Goal: Task Accomplishment & Management: Complete application form

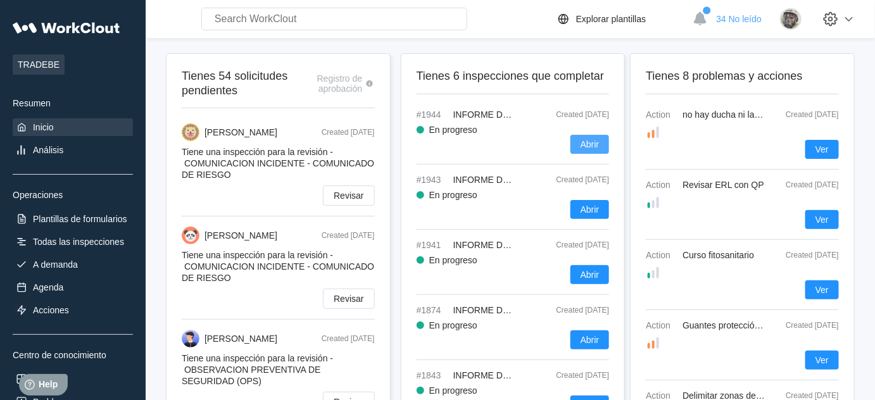
click at [581, 148] on button "Abrir" at bounding box center [589, 144] width 39 height 19
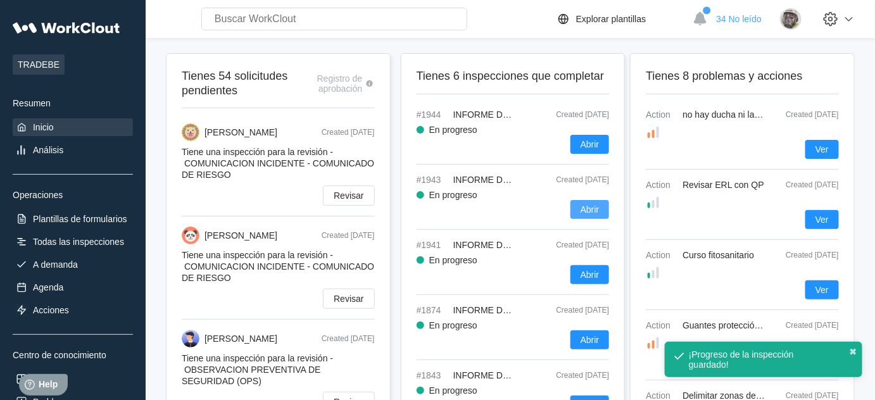
click at [588, 205] on span "Abrir" at bounding box center [590, 209] width 19 height 9
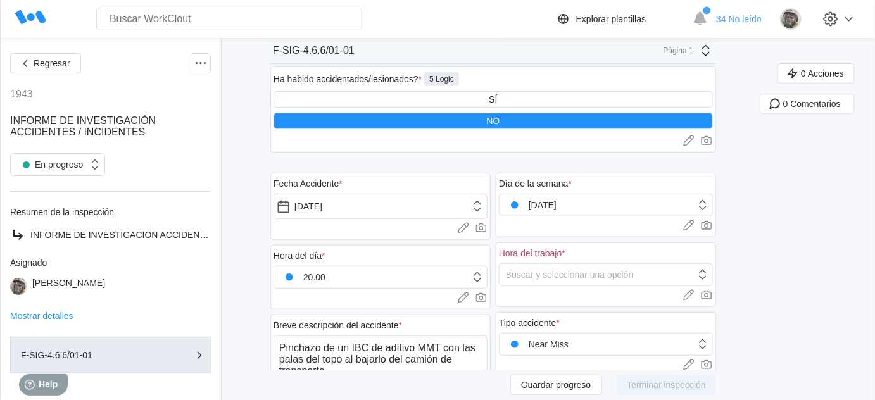
scroll to position [172, 0]
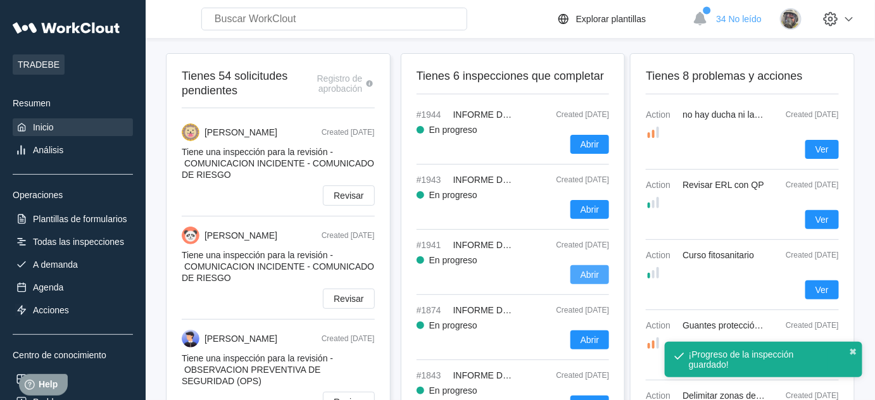
click at [580, 273] on button "Abrir" at bounding box center [589, 274] width 39 height 19
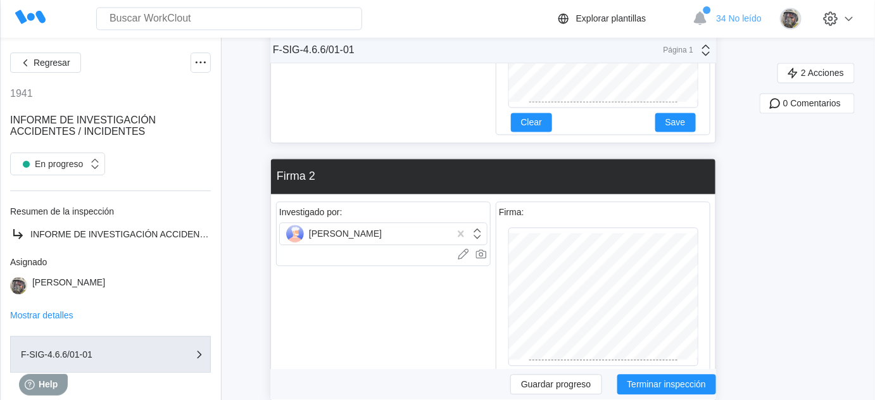
scroll to position [2473, 0]
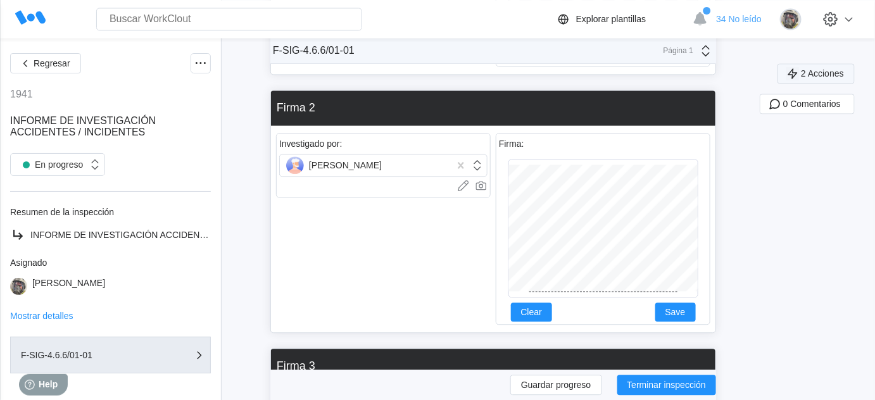
click at [826, 76] on span "2 Acciones" at bounding box center [822, 73] width 43 height 9
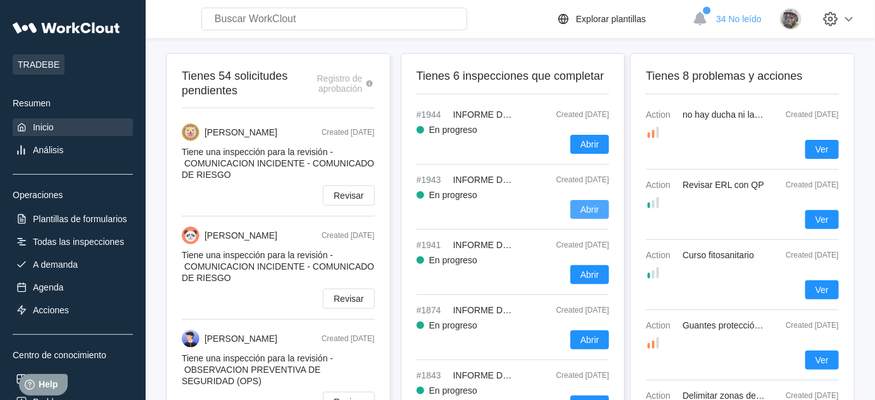
click at [588, 208] on span "Abrir" at bounding box center [590, 209] width 19 height 9
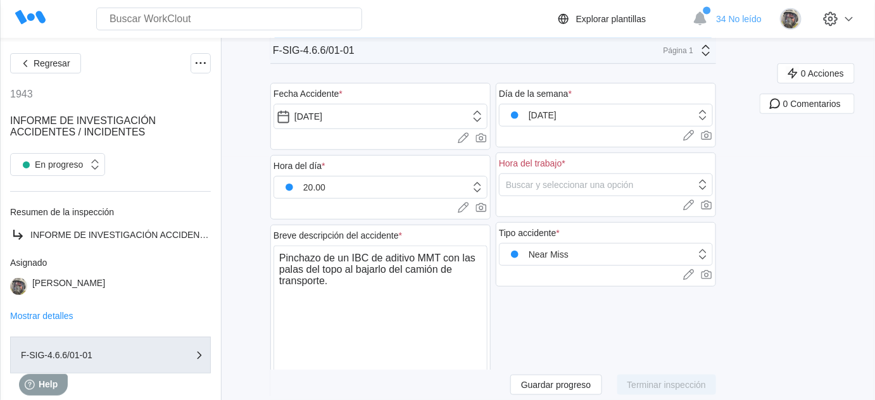
scroll to position [172, 0]
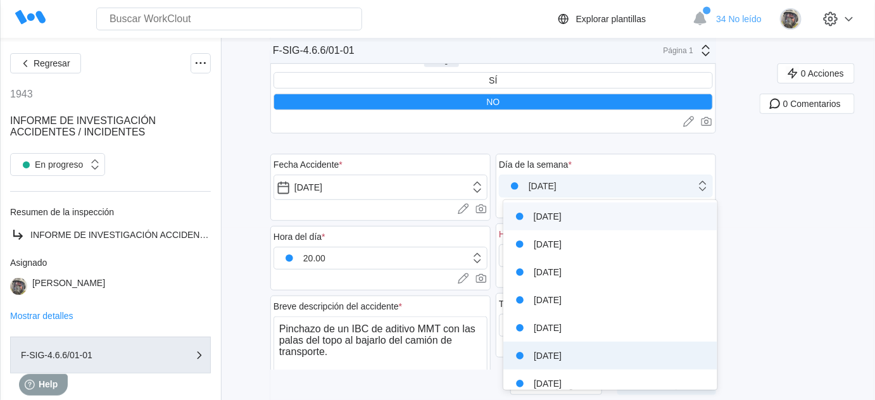
click at [557, 187] on div "[DATE]" at bounding box center [531, 186] width 51 height 18
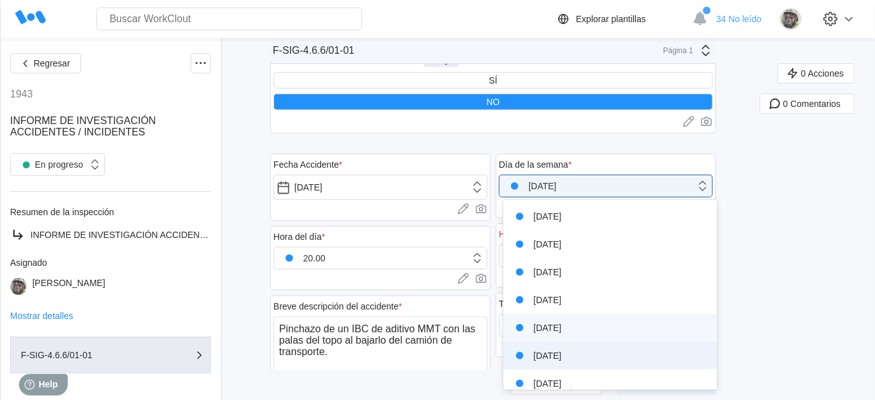
click at [563, 328] on div "[DATE]" at bounding box center [610, 328] width 199 height 18
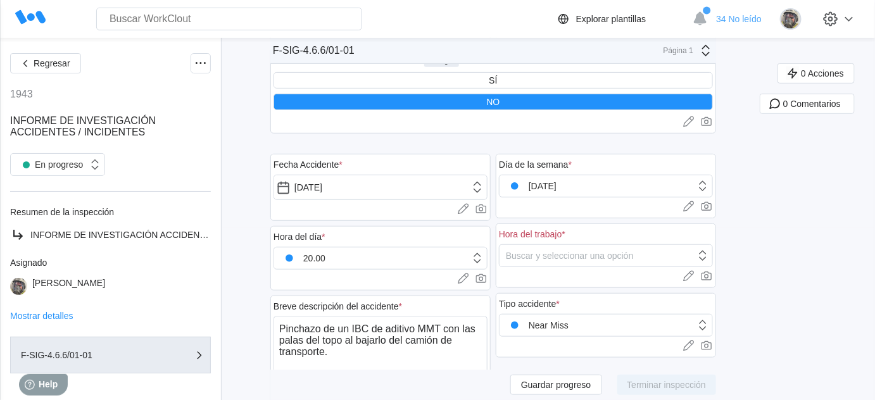
click at [440, 141] on div "Fecha Accidente * [DATE] Cargar imágenes o videos a este campo Arrastrar y solt…" at bounding box center [380, 352] width 220 height 423
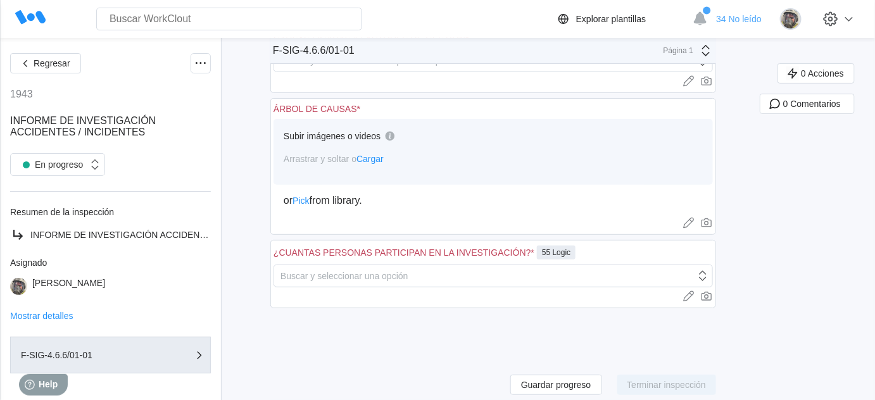
scroll to position [1683, 0]
